Goal: Task Accomplishment & Management: Manage account settings

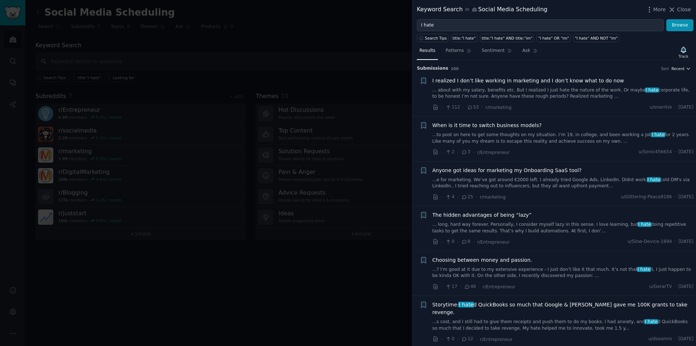
click at [687, 69] on icon "button" at bounding box center [688, 68] width 3 height 1
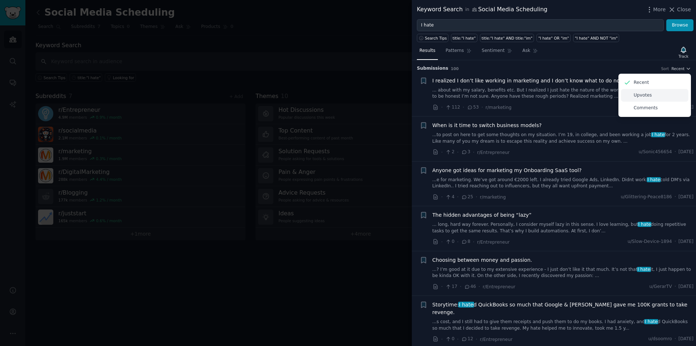
click at [645, 95] on p "Upvotes" at bounding box center [643, 95] width 18 height 7
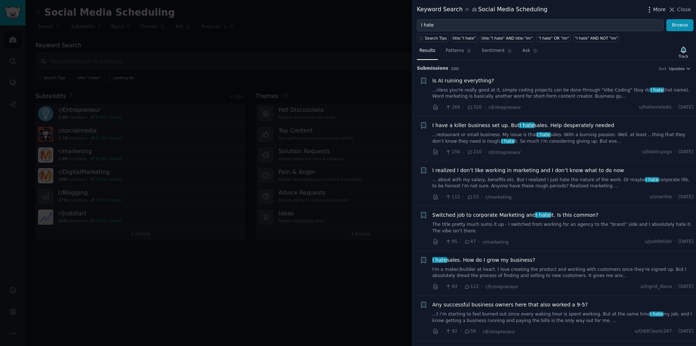
click at [650, 11] on icon "button" at bounding box center [649, 9] width 1 height 5
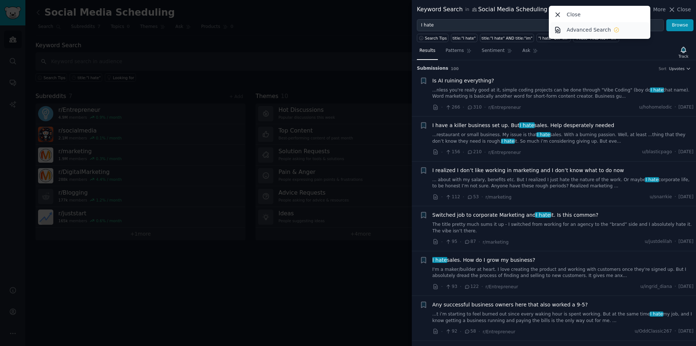
click at [588, 29] on p "Advanced Search" at bounding box center [589, 30] width 44 height 8
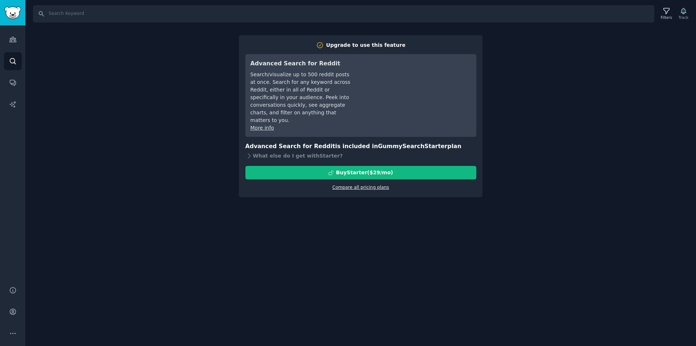
click at [344, 185] on link "Compare all pricing plans" at bounding box center [360, 187] width 57 height 5
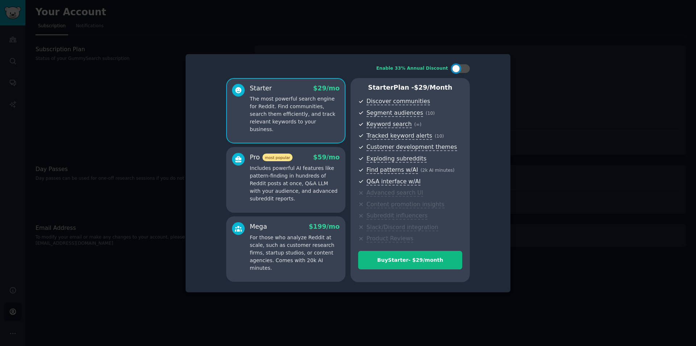
click at [428, 34] on div at bounding box center [348, 173] width 696 height 346
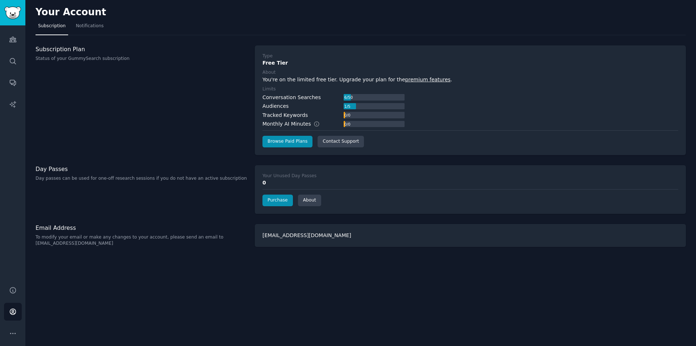
click at [323, 102] on div "Audiences 1 / 5" at bounding box center [333, 106] width 142 height 8
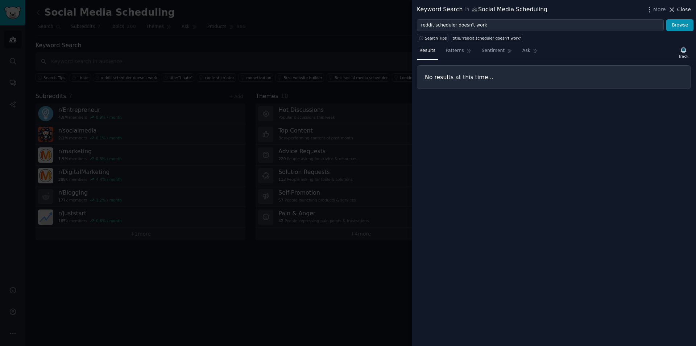
click at [673, 10] on icon at bounding box center [672, 10] width 8 height 8
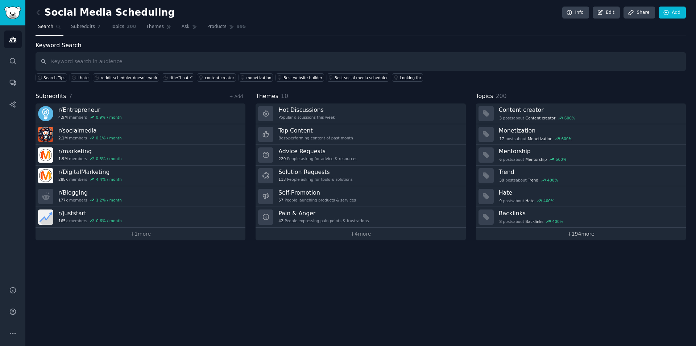
click at [573, 232] on link "+ 194 more" at bounding box center [581, 233] width 210 height 13
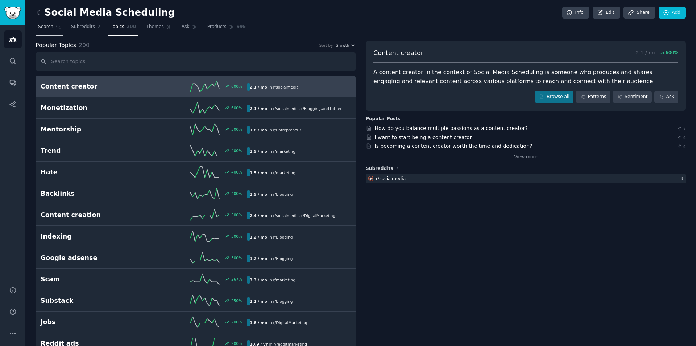
click at [45, 25] on span "Search" at bounding box center [45, 27] width 15 height 7
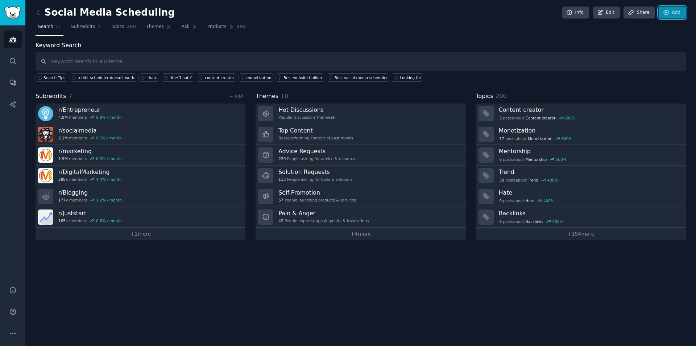
click at [673, 16] on link "Add" at bounding box center [672, 13] width 27 height 12
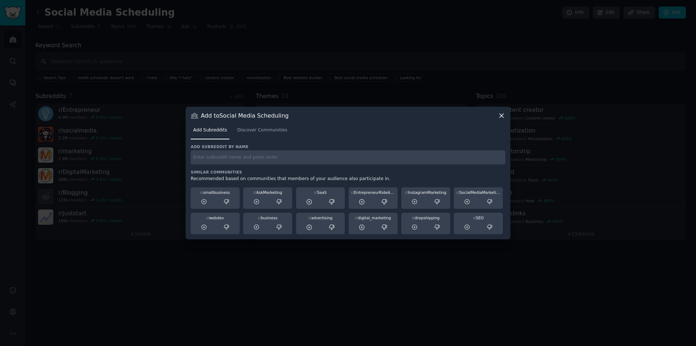
click at [502, 113] on icon at bounding box center [502, 116] width 8 height 8
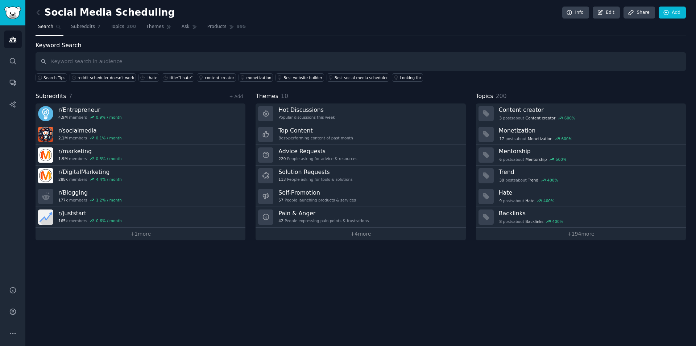
click at [35, 12] on div "Social Media Scheduling Info Edit Share Add Search Subreddits 7 Topics 200 Them…" at bounding box center [360, 173] width 671 height 346
click at [38, 11] on icon at bounding box center [38, 13] width 8 height 8
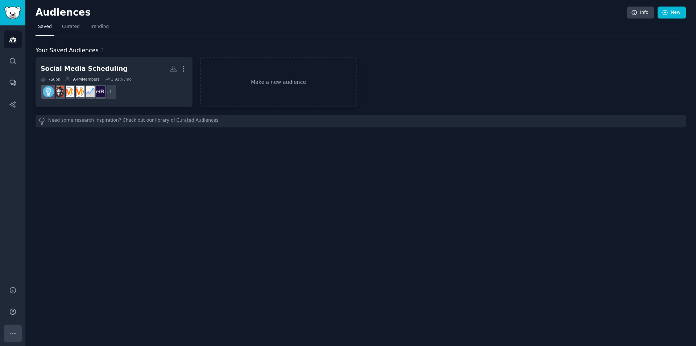
click at [13, 330] on icon "Sidebar" at bounding box center [13, 333] width 8 height 8
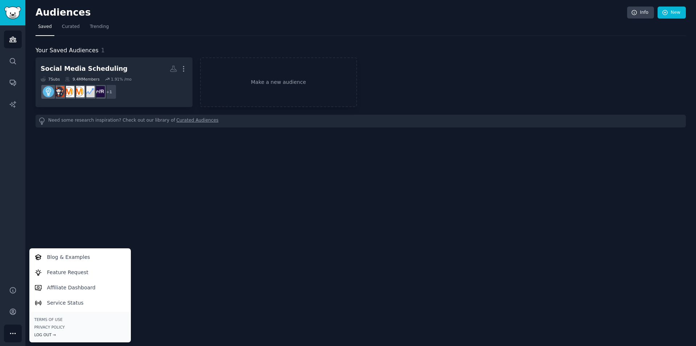
click at [47, 335] on div "Log Out →" at bounding box center [79, 334] width 91 height 5
